Goal: Transaction & Acquisition: Subscribe to service/newsletter

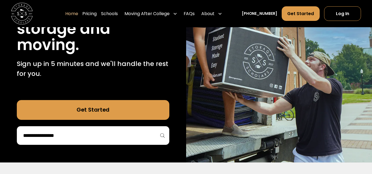
scroll to position [91, 0]
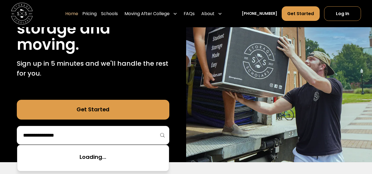
click at [110, 136] on input "search" at bounding box center [93, 135] width 141 height 9
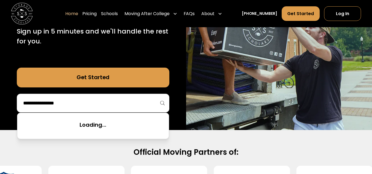
scroll to position [124, 0]
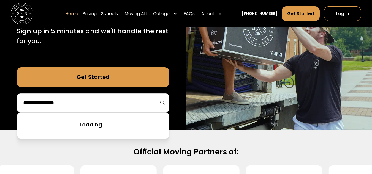
click at [114, 99] on input "search" at bounding box center [93, 102] width 141 height 9
click at [112, 76] on link "Get Started" at bounding box center [93, 77] width 152 height 20
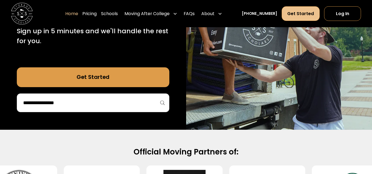
click at [303, 19] on link "Get Started" at bounding box center [301, 13] width 38 height 15
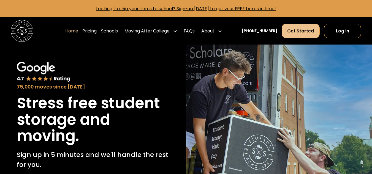
click at [305, 33] on link "Get Started" at bounding box center [301, 31] width 38 height 15
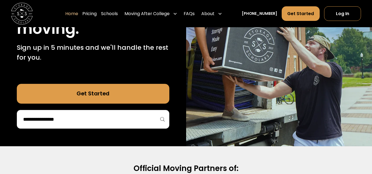
scroll to position [108, 0]
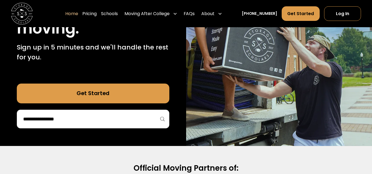
click at [91, 93] on link "Get Started" at bounding box center [93, 94] width 152 height 20
